Goal: Find specific page/section: Find specific page/section

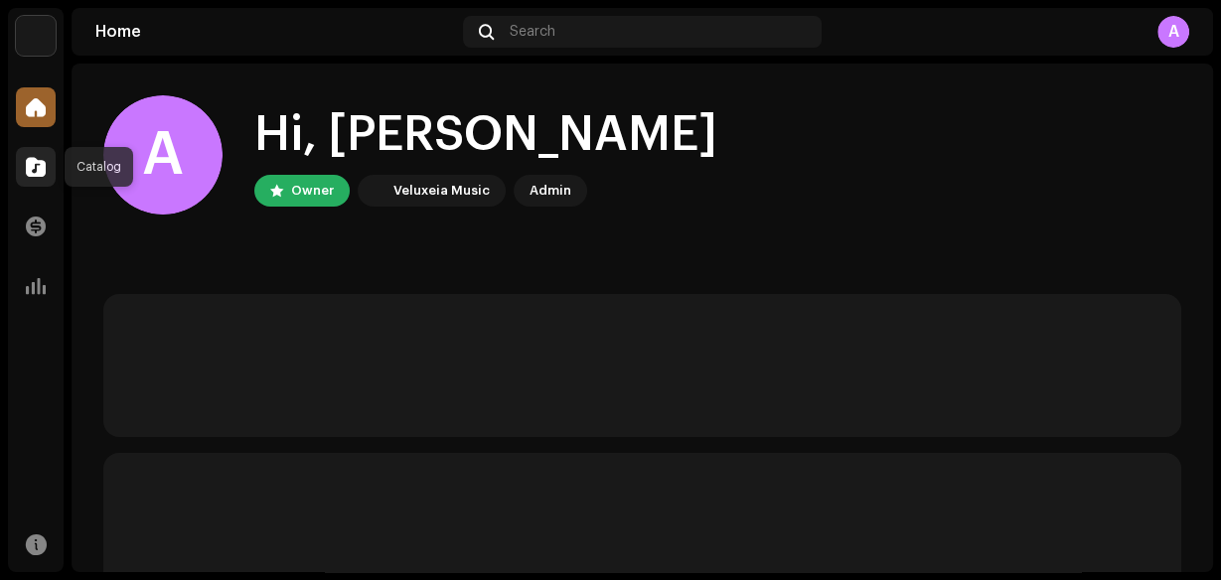
click at [33, 166] on span at bounding box center [36, 167] width 20 height 16
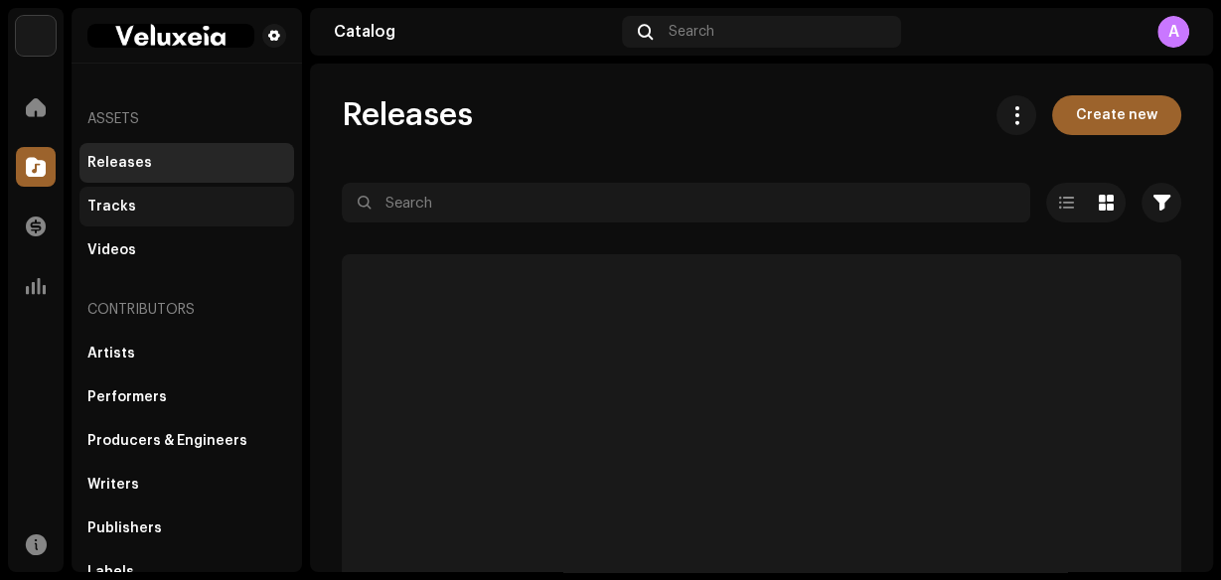
click at [180, 214] on div "Tracks" at bounding box center [186, 207] width 199 height 16
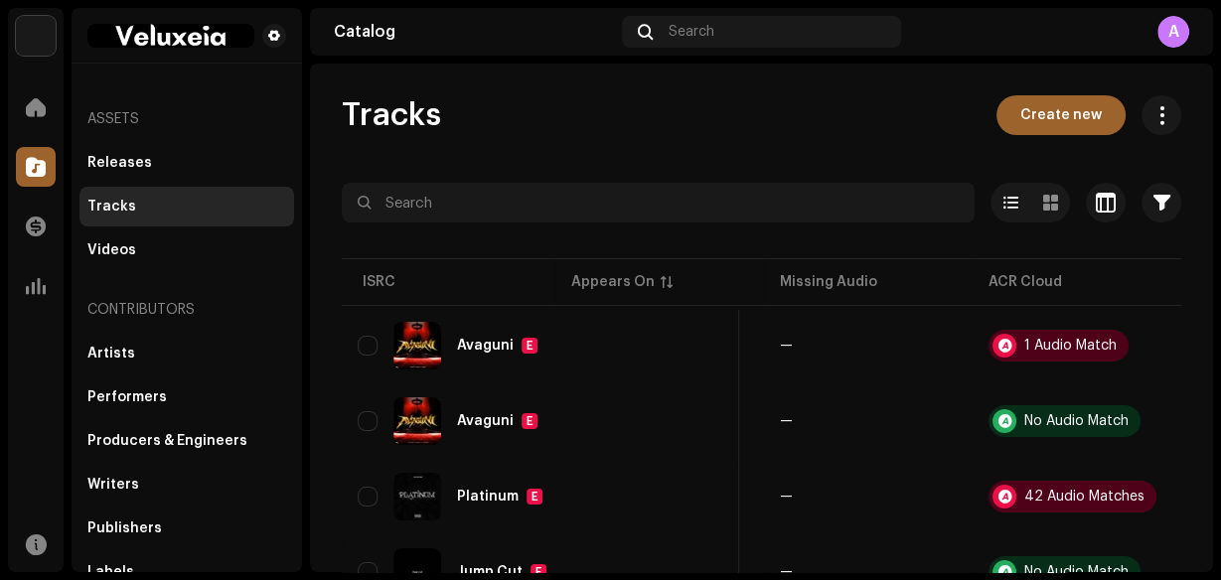
scroll to position [0, 821]
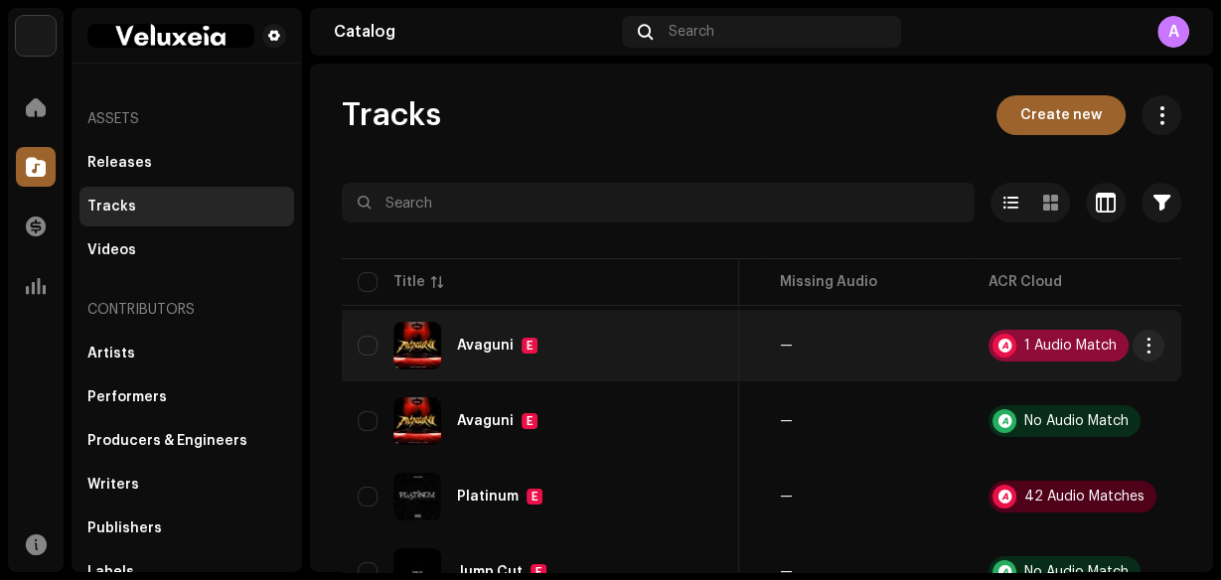
click at [1040, 352] on div "1 Audio Match" at bounding box center [1059, 346] width 140 height 32
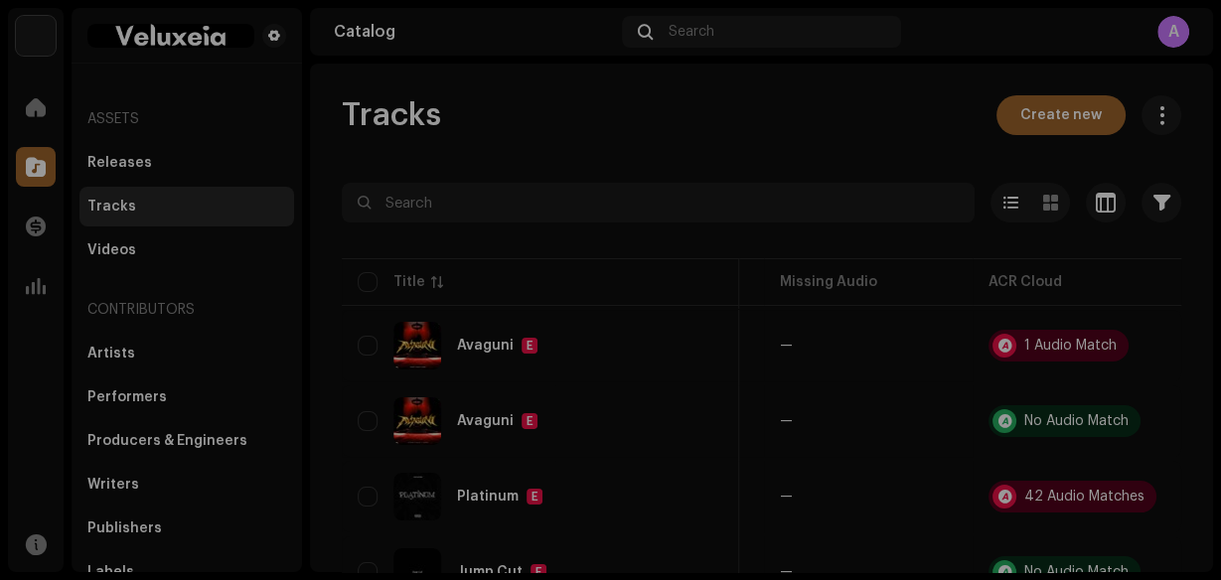
click at [943, 159] on div "Audio Recognition by Remix/Sample 1 All results require review/listening to avo…" at bounding box center [610, 290] width 1221 height 580
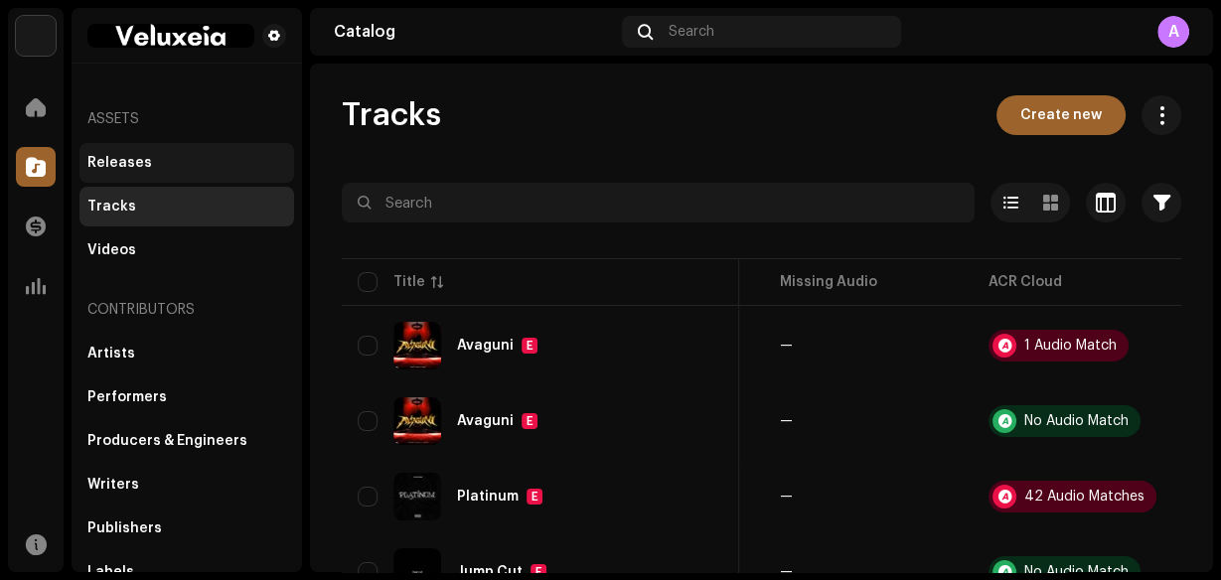
click at [168, 157] on div "Releases" at bounding box center [186, 163] width 199 height 16
